Goal: Find specific page/section: Find specific page/section

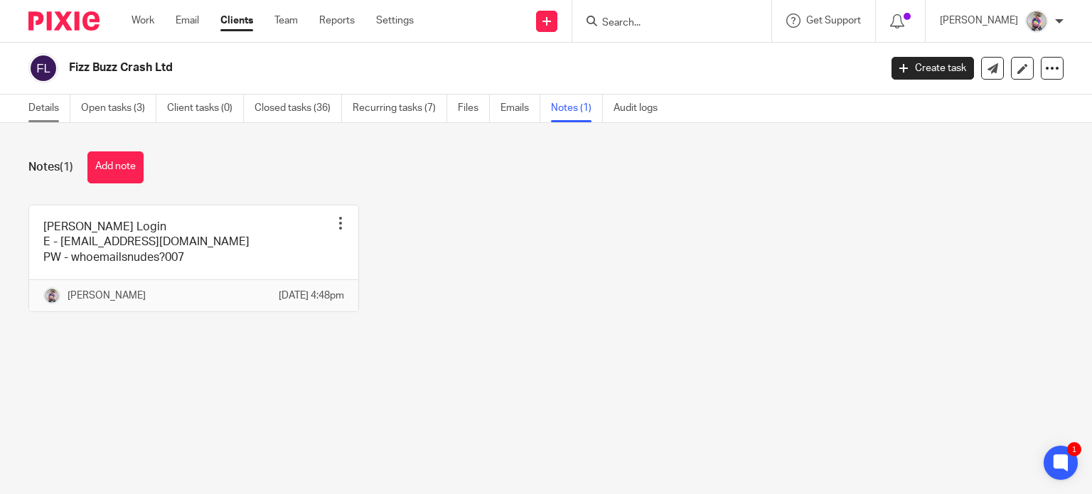
click at [38, 97] on link "Details" at bounding box center [49, 109] width 42 height 28
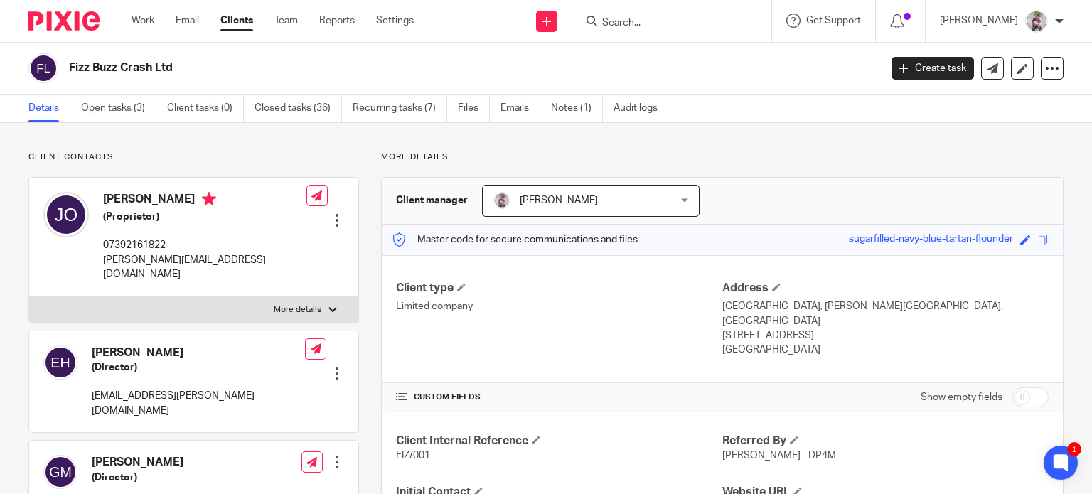
click at [654, 21] on input "Search" at bounding box center [664, 23] width 128 height 13
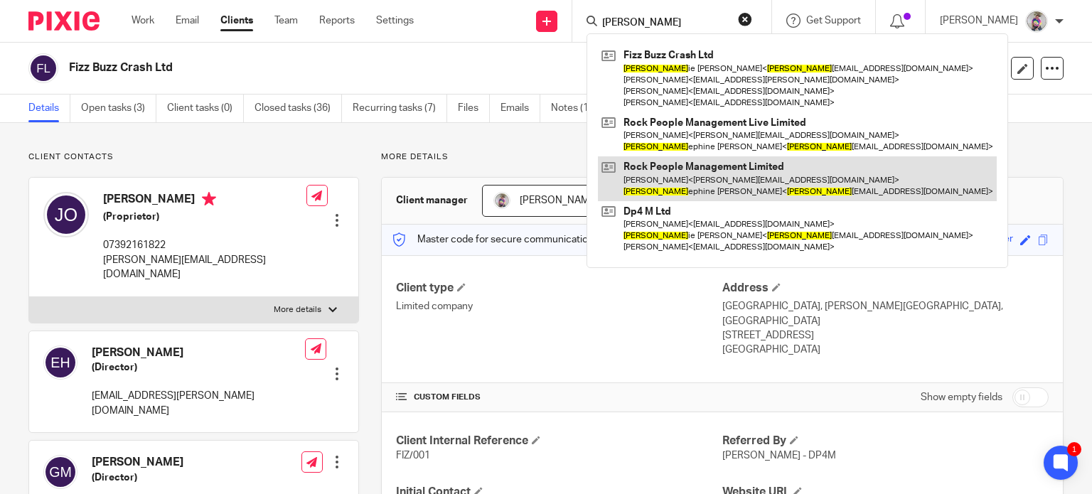
type input "jos"
click at [682, 184] on link at bounding box center [797, 178] width 399 height 44
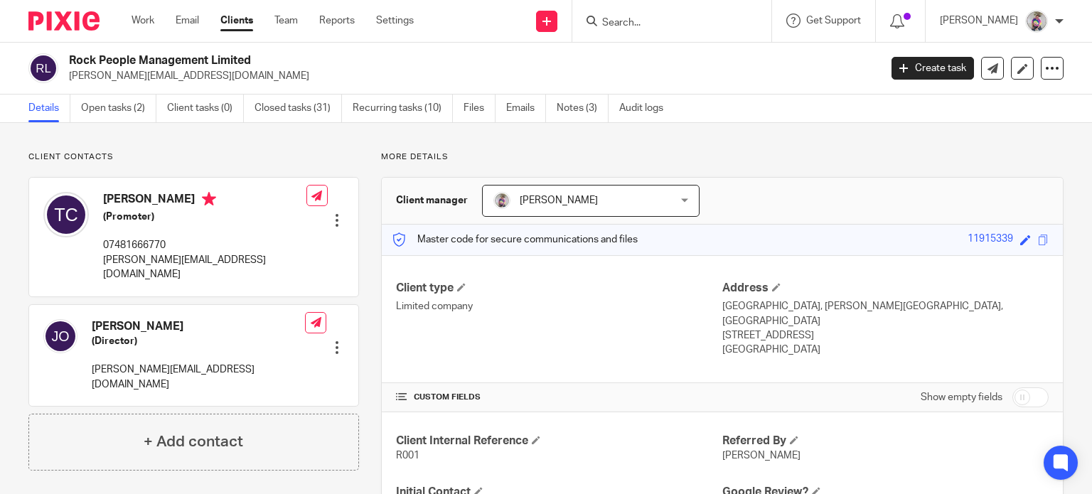
click at [330, 213] on div at bounding box center [337, 220] width 14 height 14
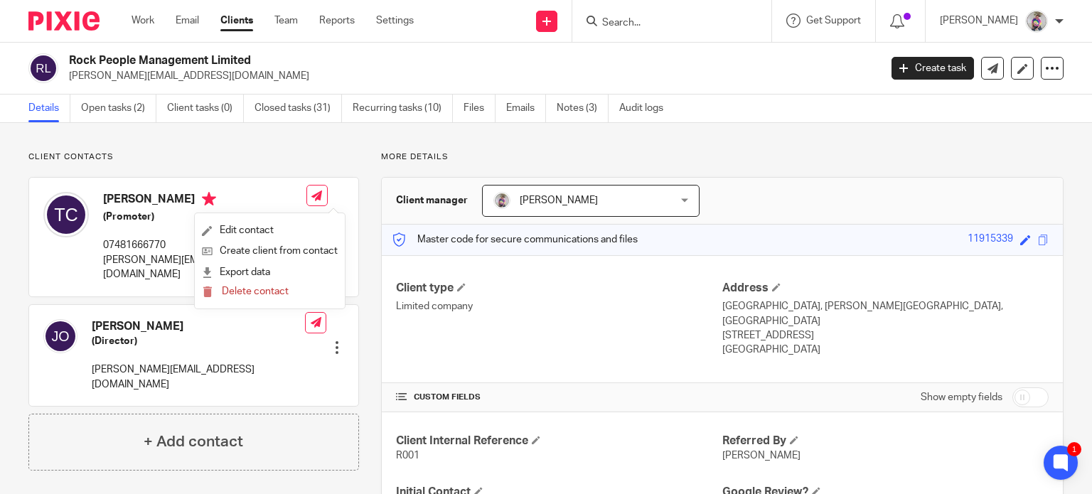
click at [253, 345] on div "Josephine Katherine O'toole (Director) josie@rockpeoplemanagement.com" at bounding box center [198, 355] width 213 height 73
click at [145, 16] on link "Work" at bounding box center [142, 21] width 23 height 14
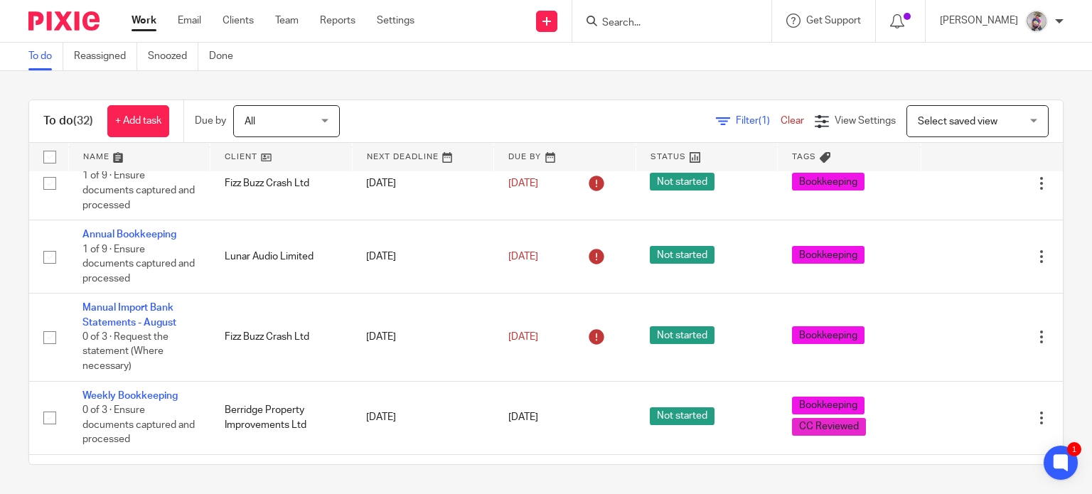
scroll to position [215, 0]
